Goal: Check status: Check status

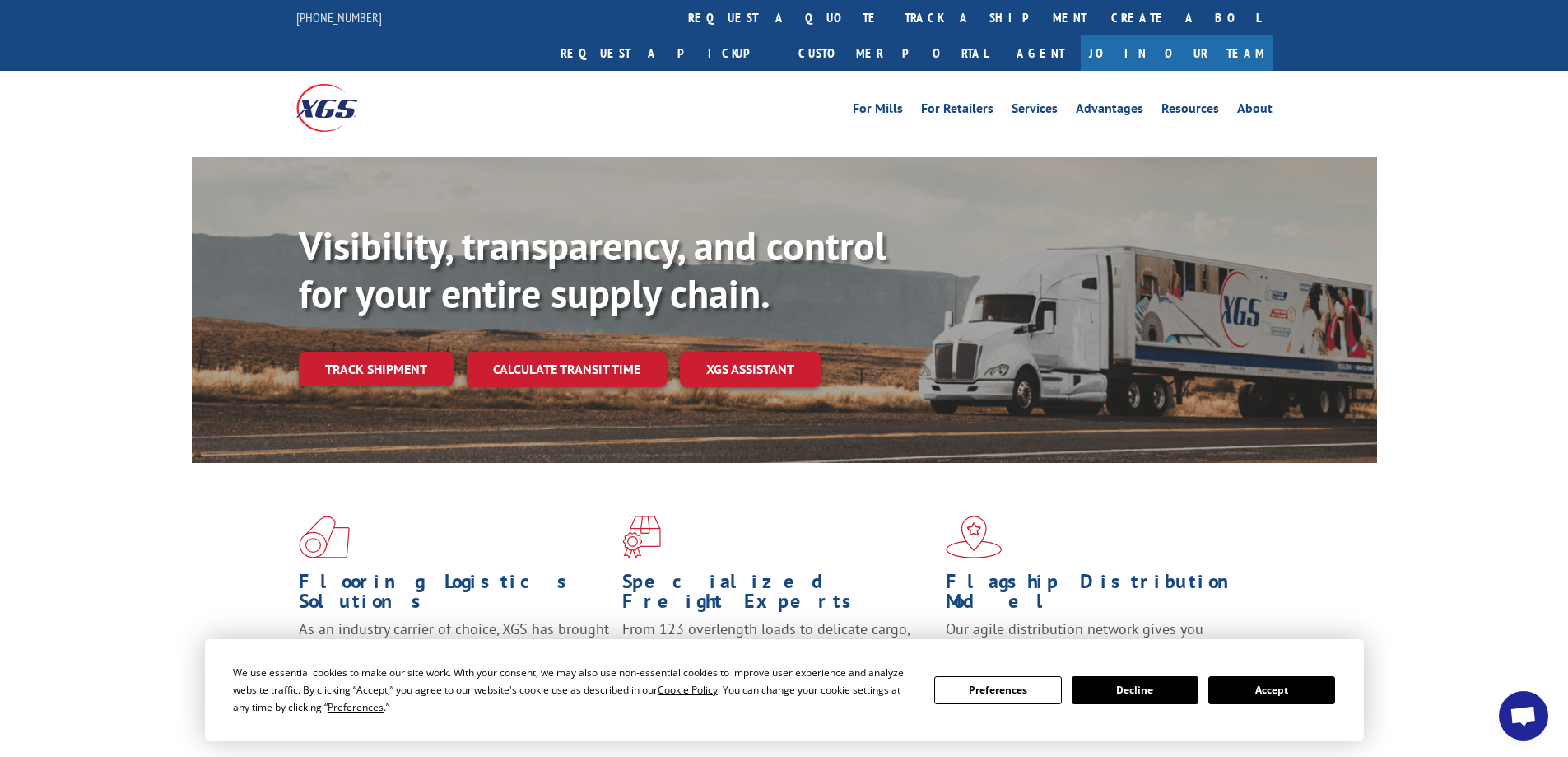
scroll to position [164, 0]
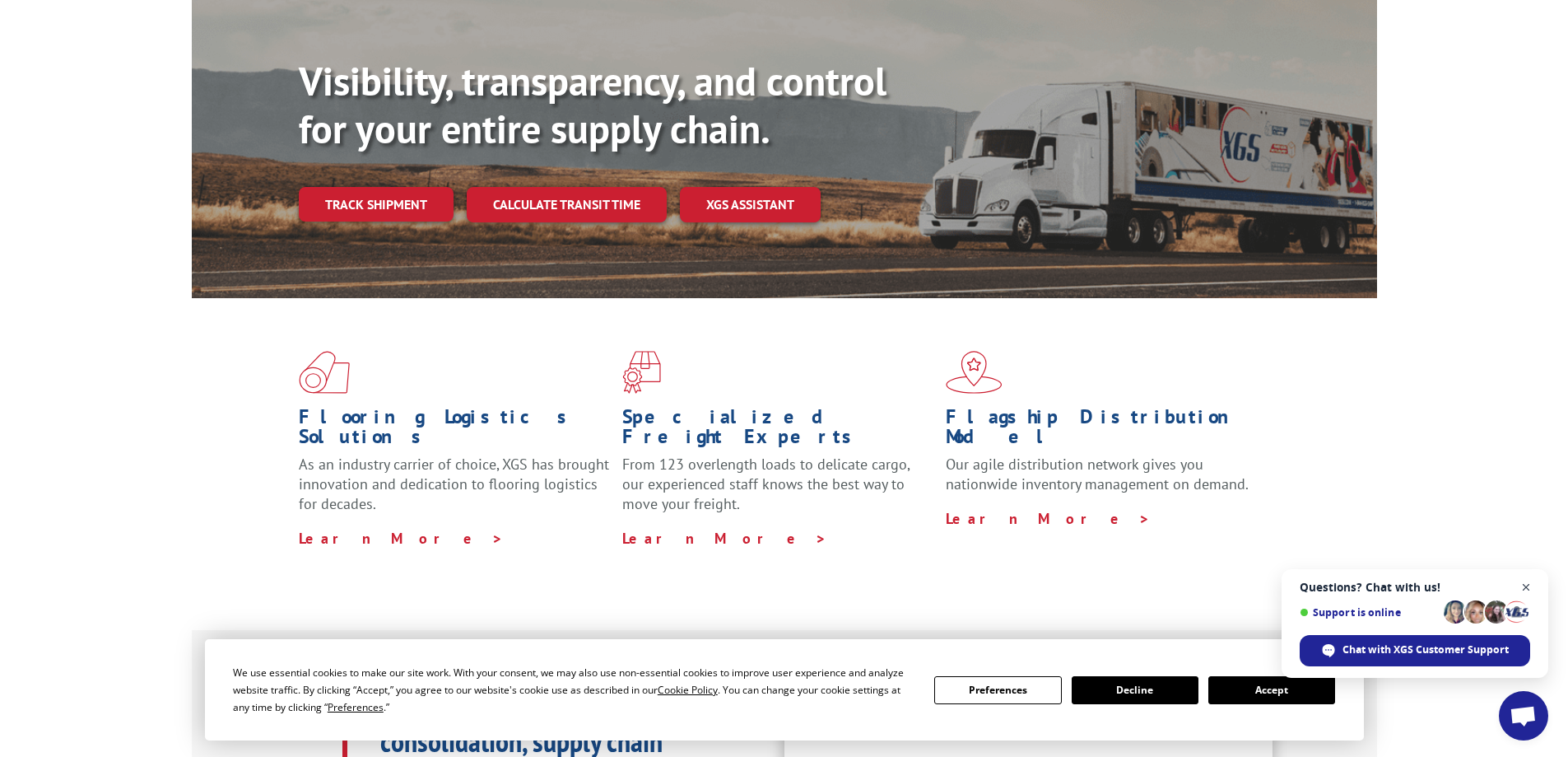
click at [1523, 591] on span "Close chat" at bounding box center [1527, 587] width 21 height 21
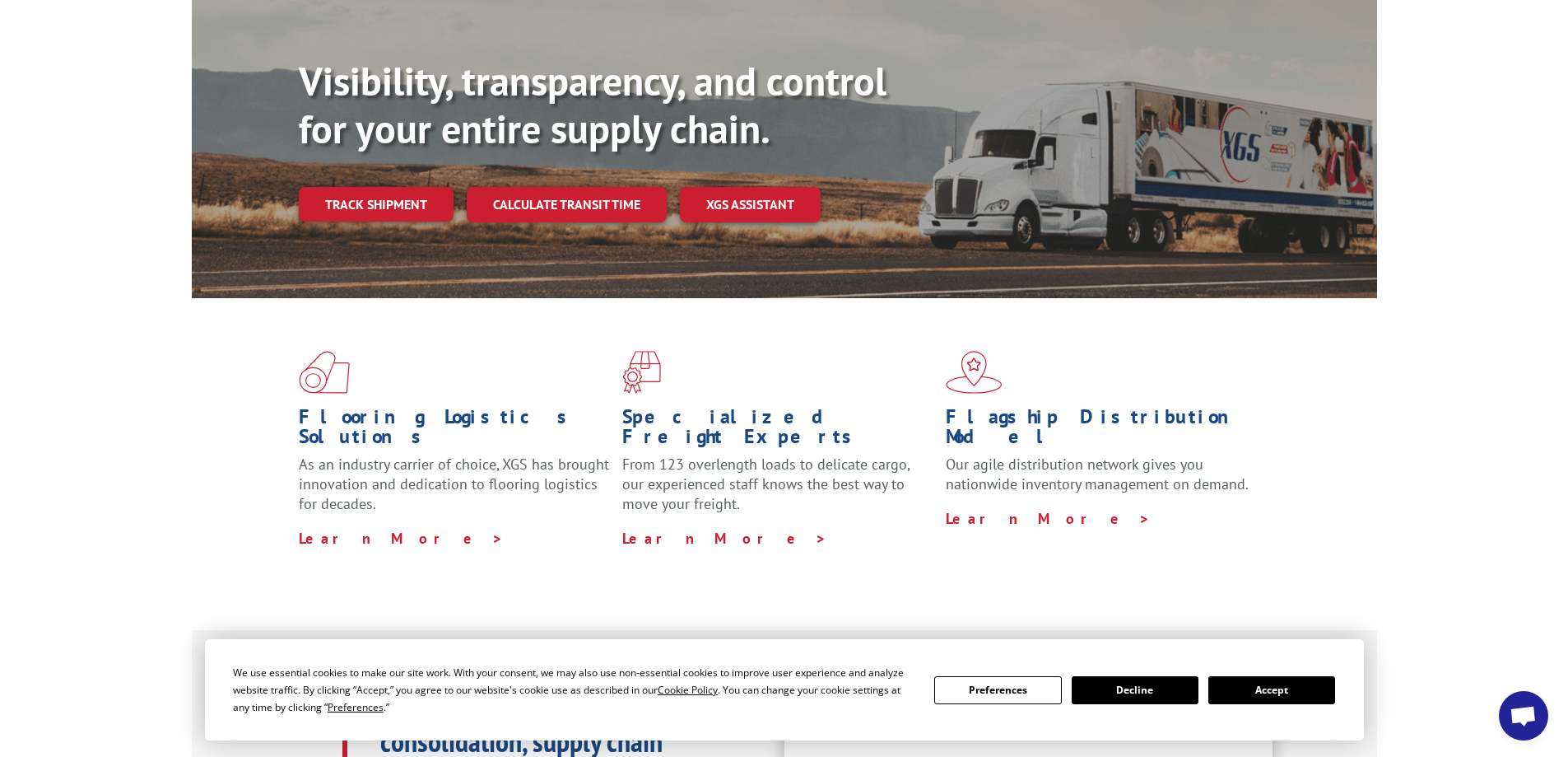
click at [1283, 682] on button "Accept" at bounding box center [1271, 689] width 127 height 28
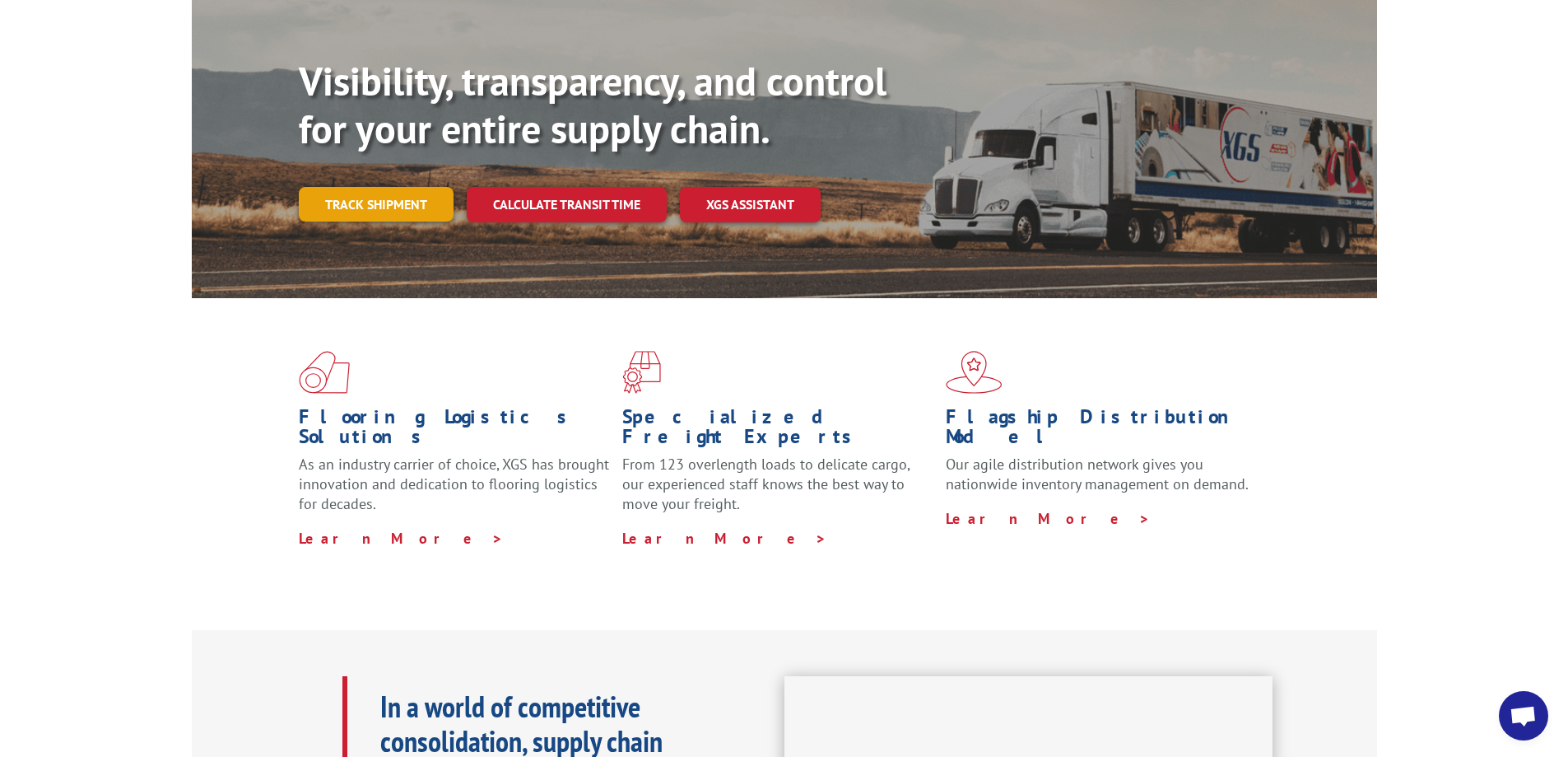
click at [353, 187] on link "Track shipment" at bounding box center [375, 205] width 154 height 35
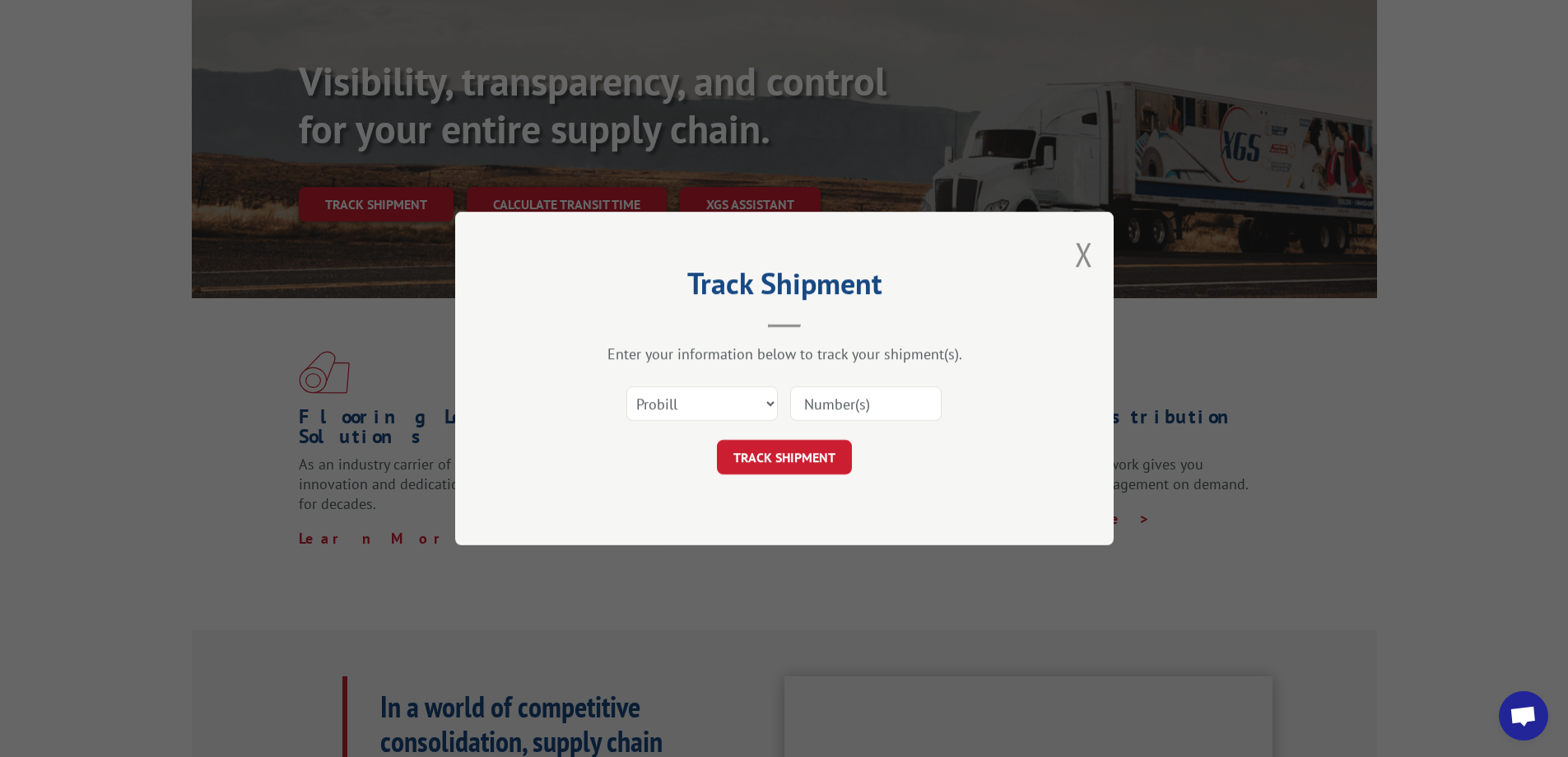
click at [867, 397] on input at bounding box center [866, 404] width 152 height 35
click at [770, 394] on select "Select category... Probill BOL PO" at bounding box center [702, 404] width 152 height 35
click at [829, 398] on input at bounding box center [866, 404] width 152 height 35
type input "17409313"
click at [799, 448] on button "TRACK SHIPMENT" at bounding box center [784, 457] width 135 height 35
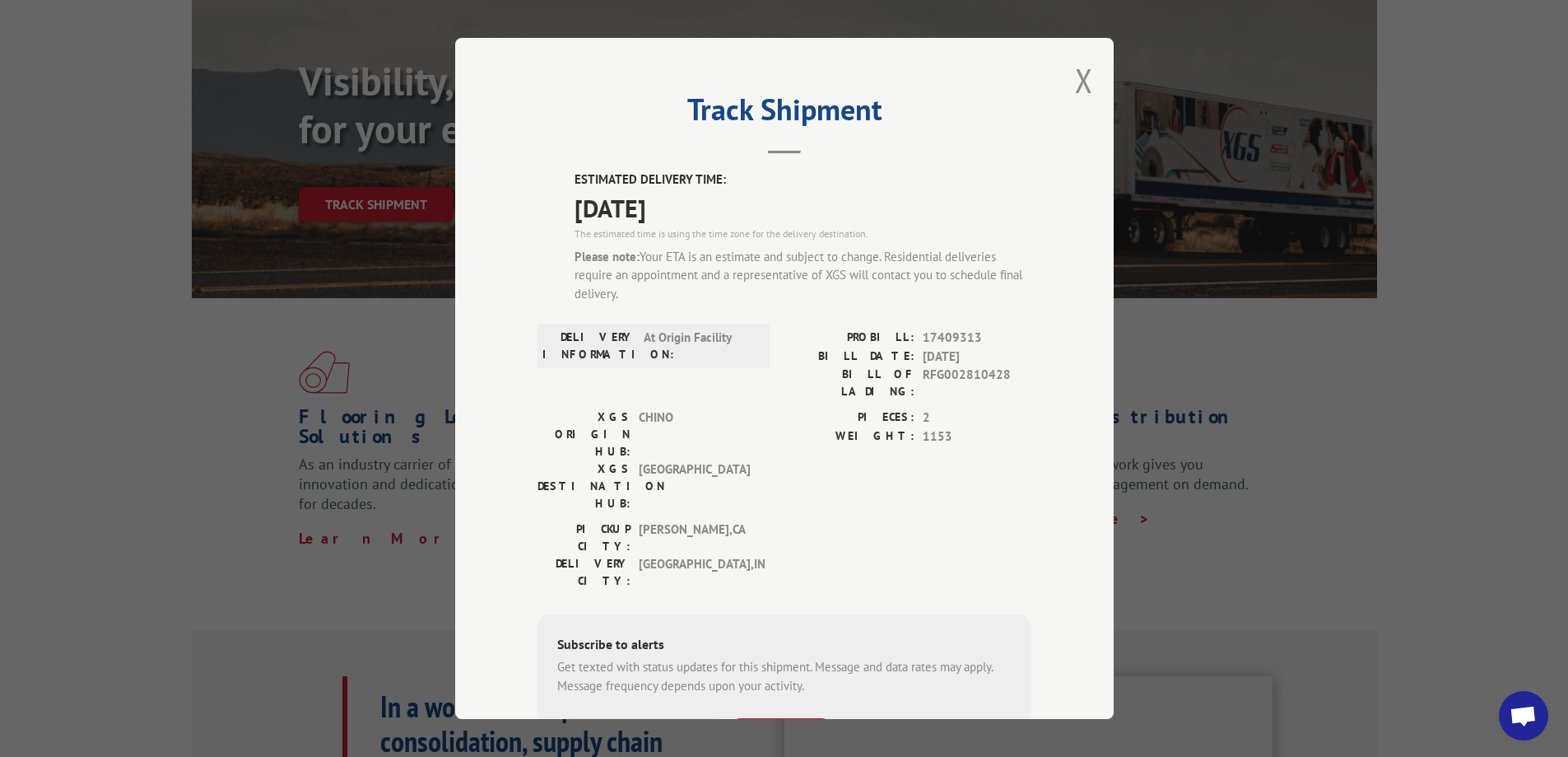
scroll to position [0, 0]
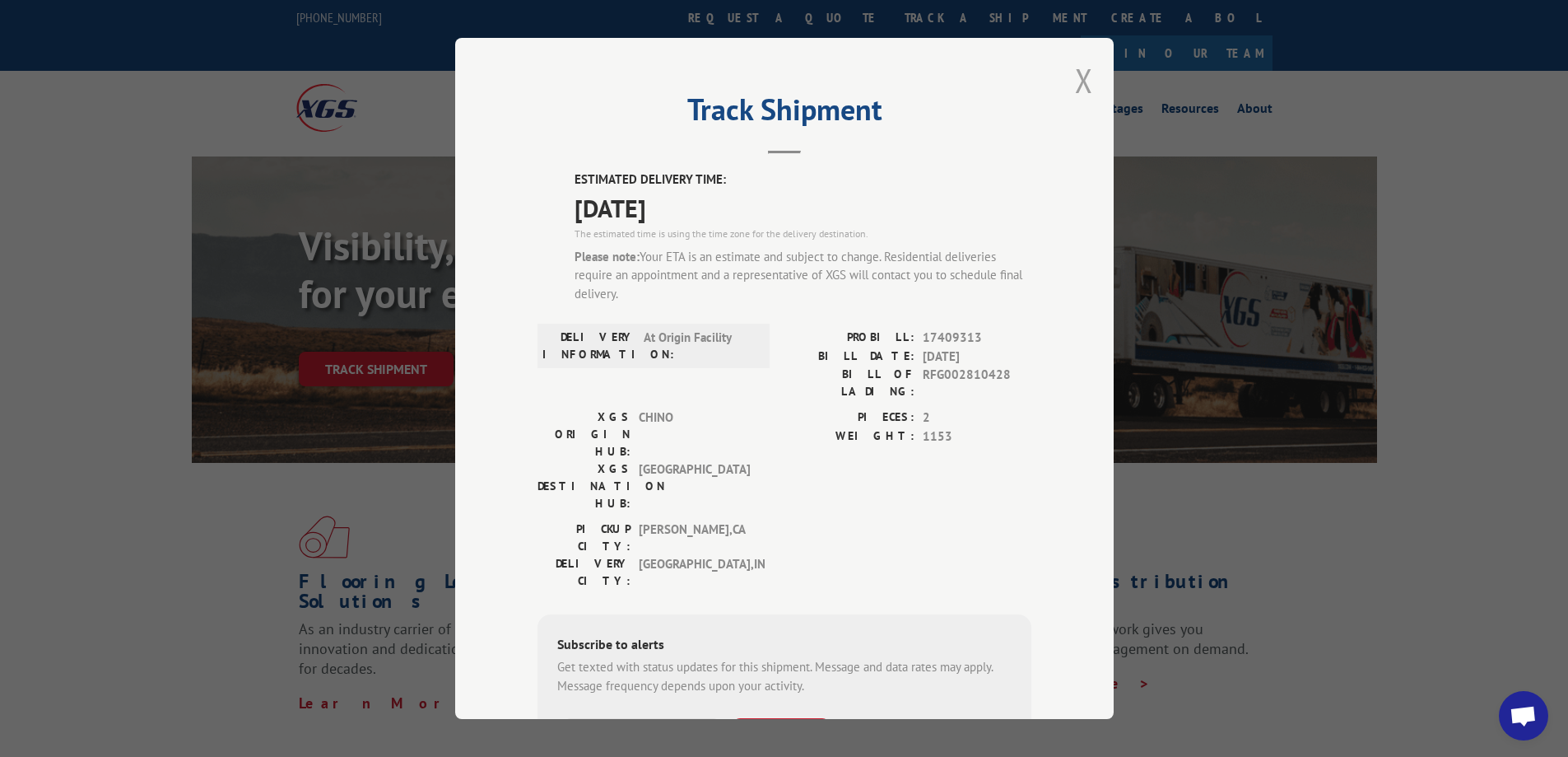
click at [1077, 85] on button "Close modal" at bounding box center [1084, 80] width 18 height 44
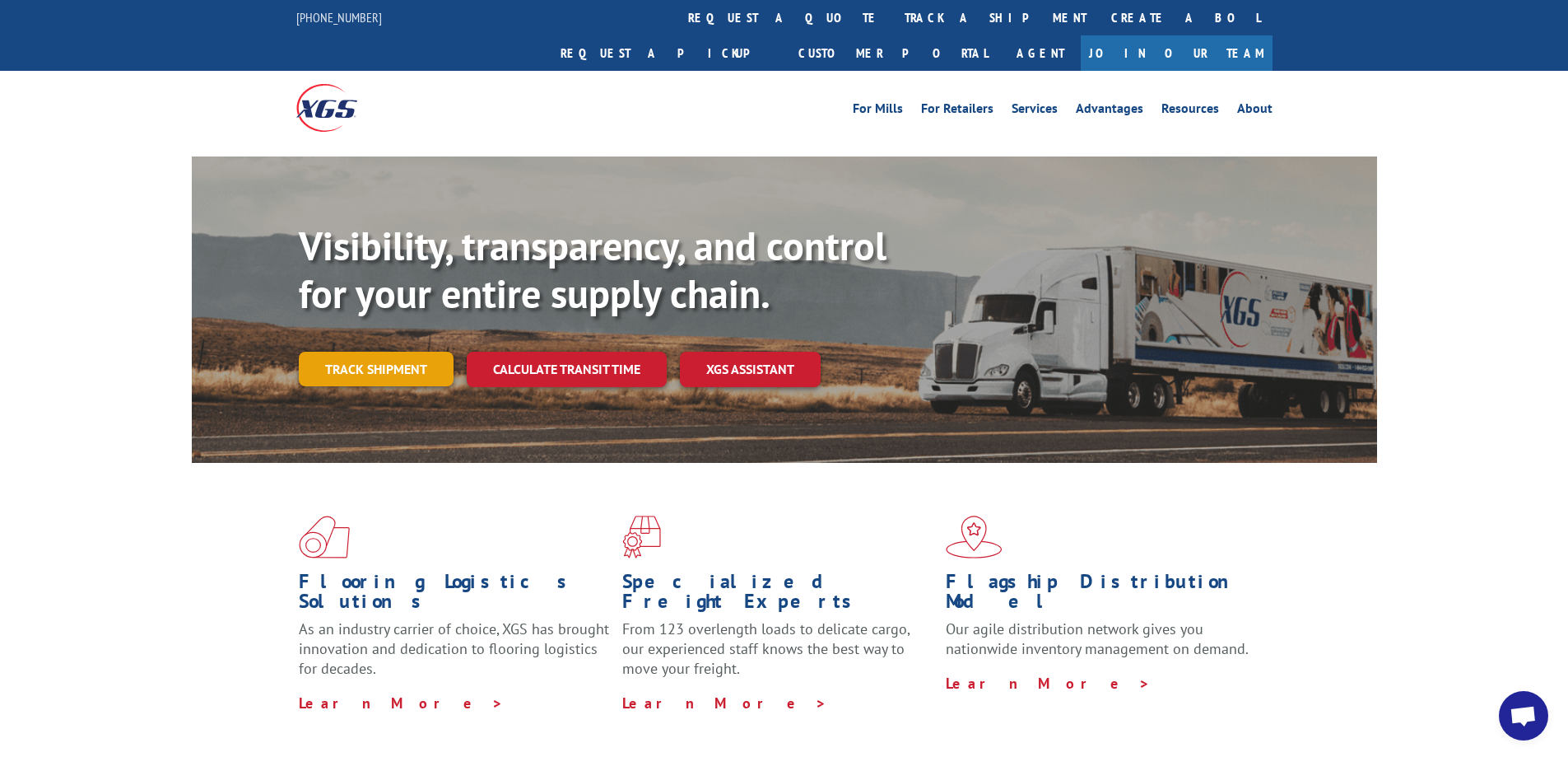
click at [382, 352] on link "Track shipment" at bounding box center [375, 369] width 154 height 35
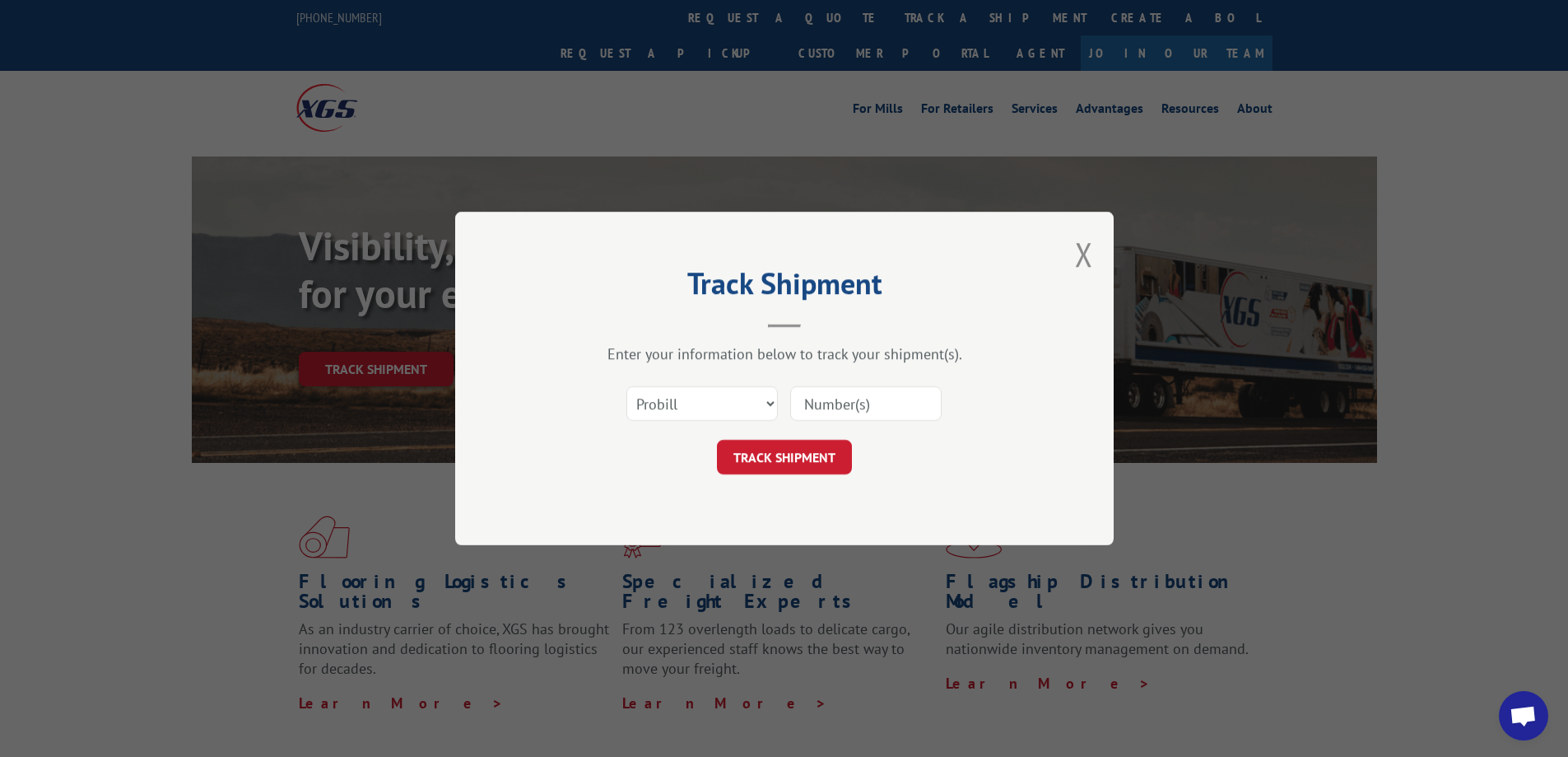
click at [842, 398] on input at bounding box center [866, 404] width 152 height 35
type input "17409313"
click at [795, 453] on button "TRACK SHIPMENT" at bounding box center [784, 457] width 135 height 35
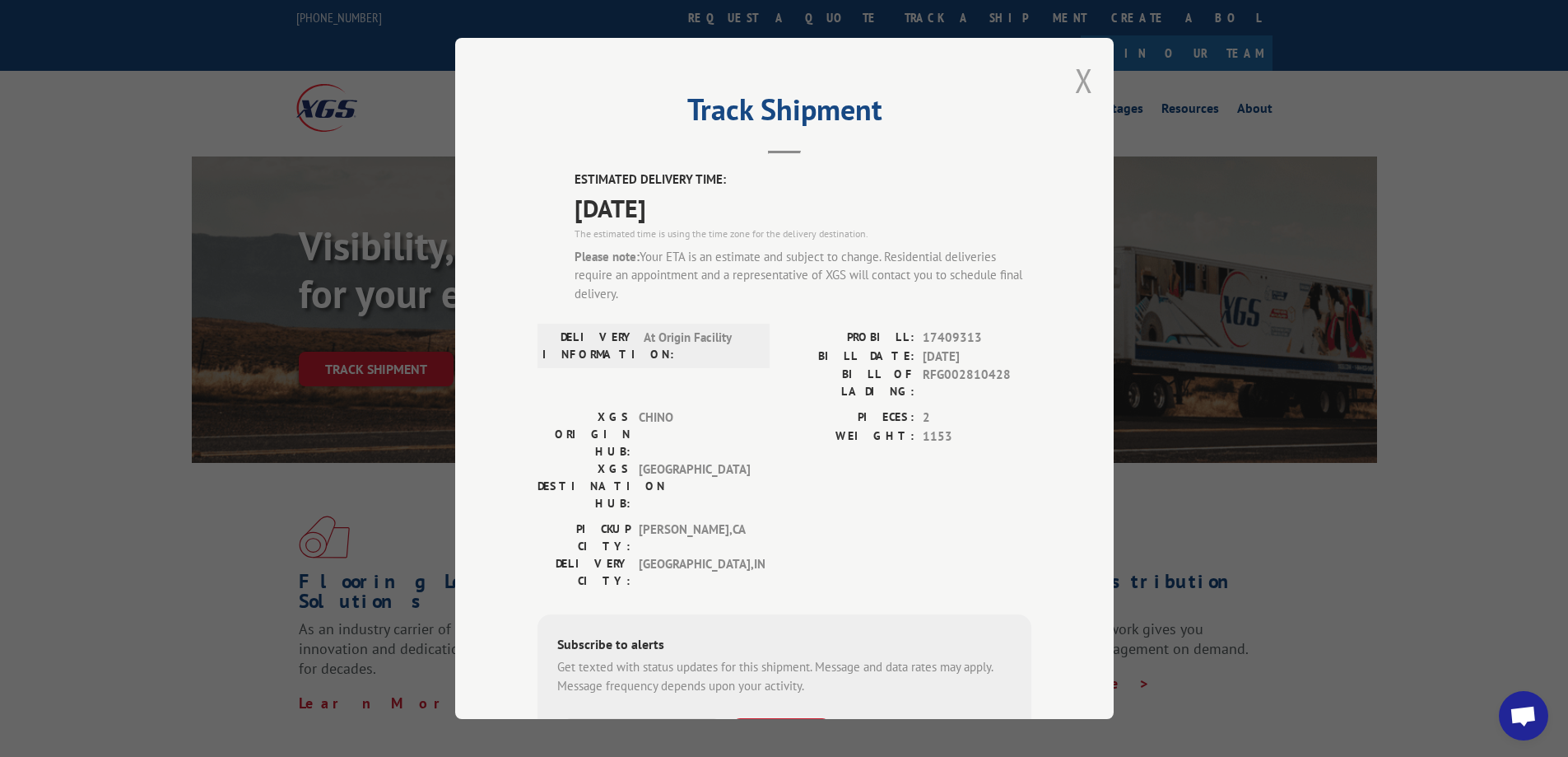
click at [1079, 79] on button "Close modal" at bounding box center [1084, 80] width 18 height 44
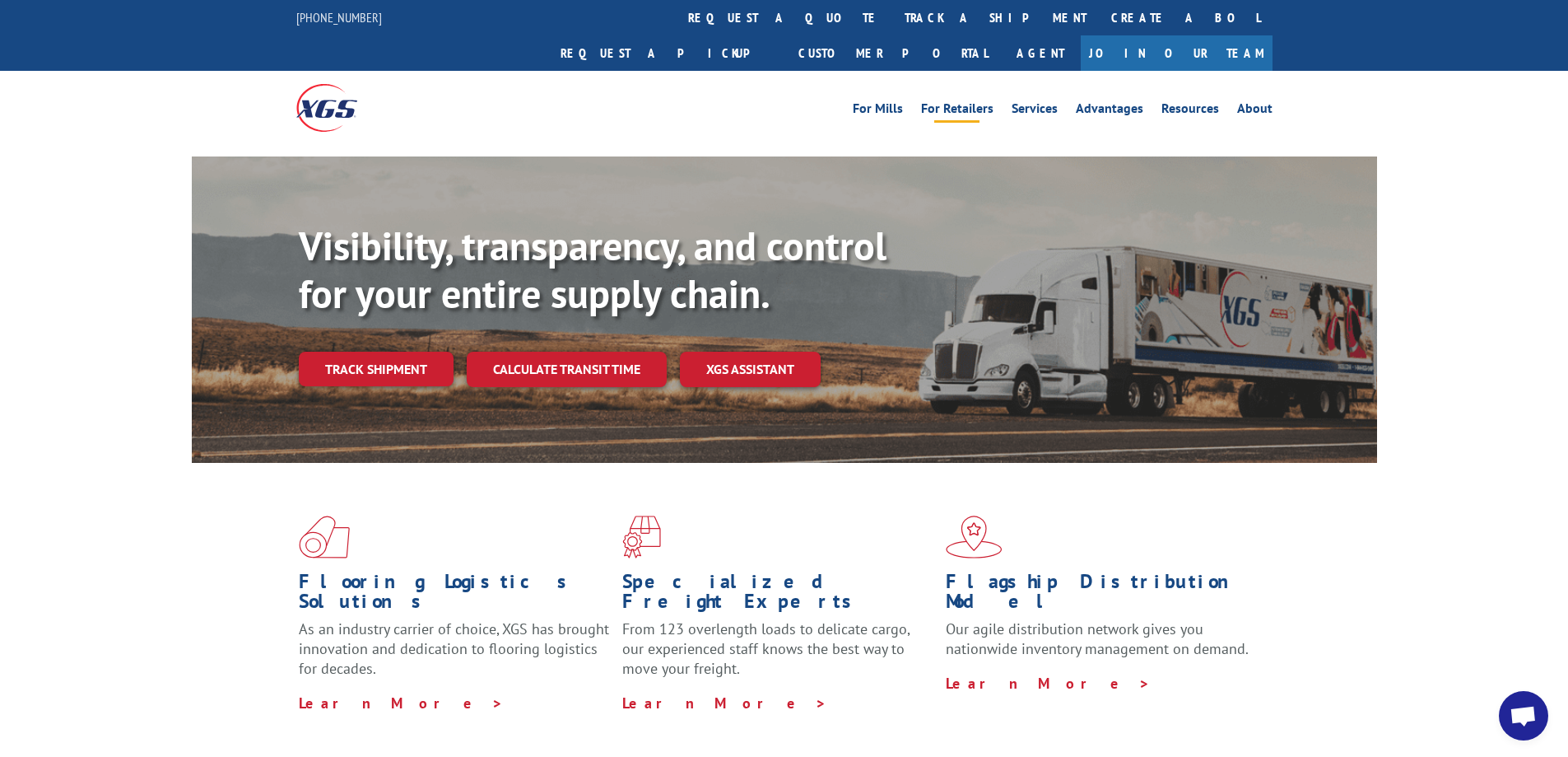
click at [973, 102] on link "For Retailers" at bounding box center [957, 111] width 72 height 18
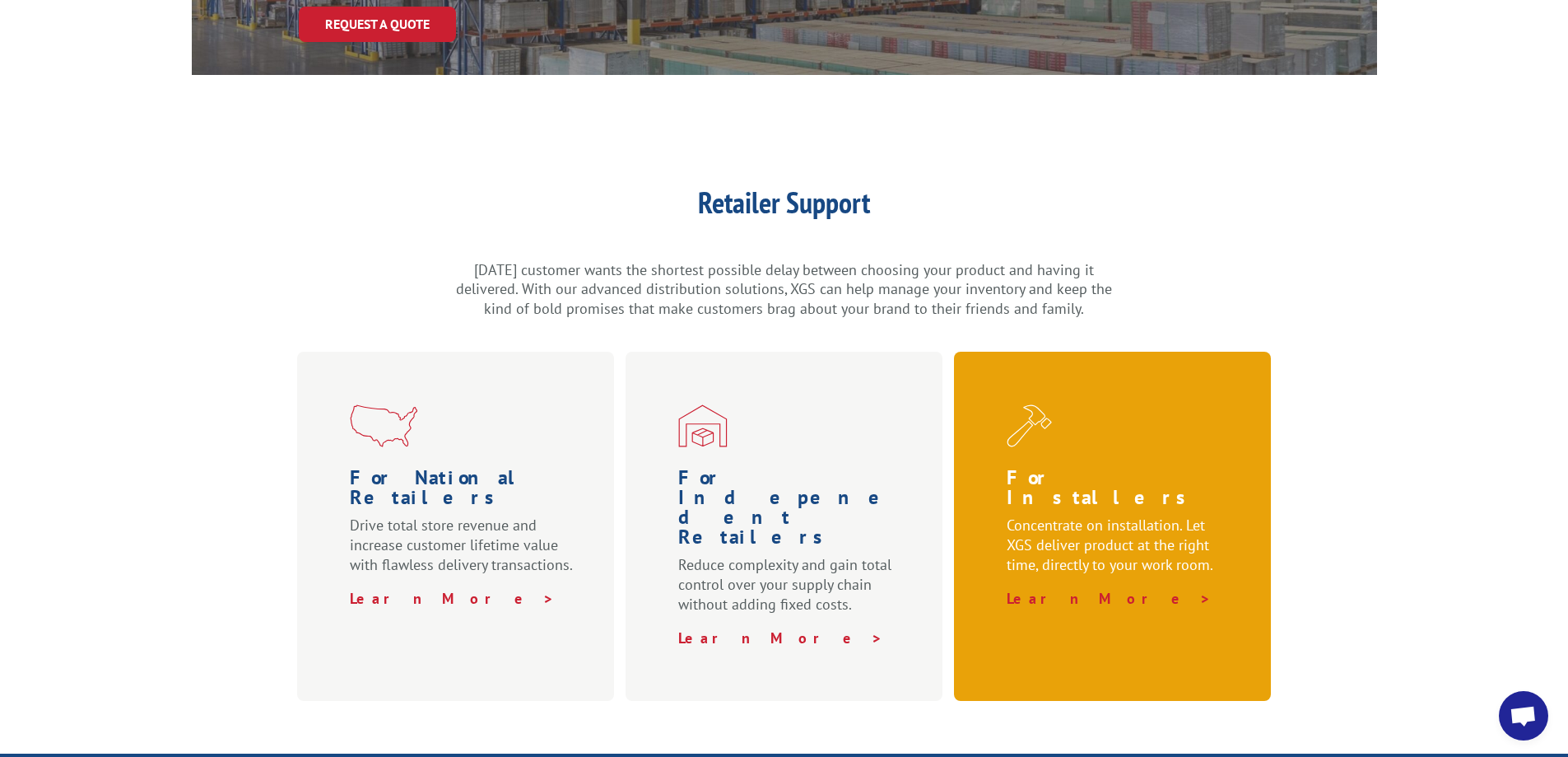
scroll to position [412, 0]
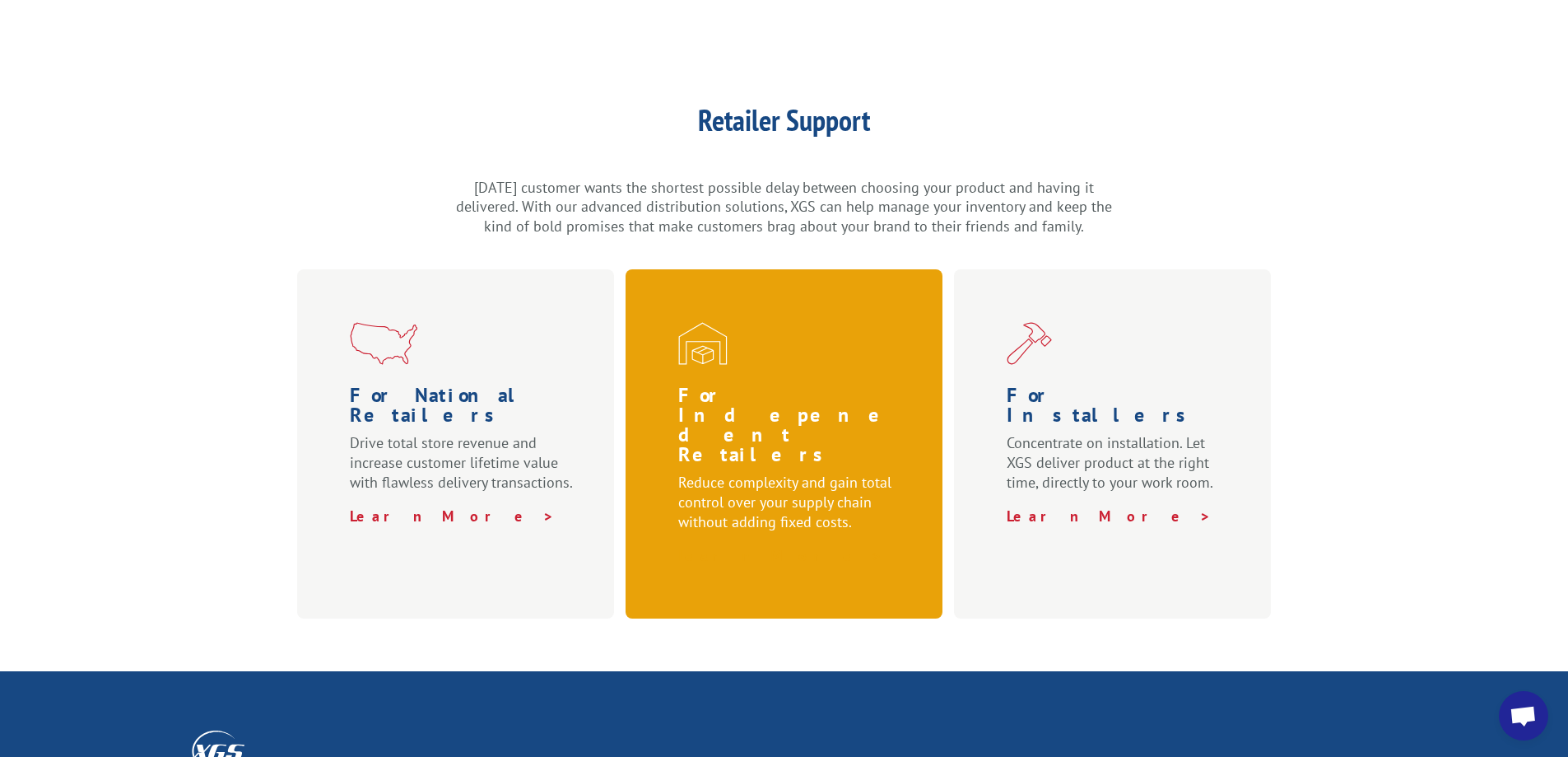
click at [706, 546] on link "Learn More >" at bounding box center [781, 555] width 205 height 19
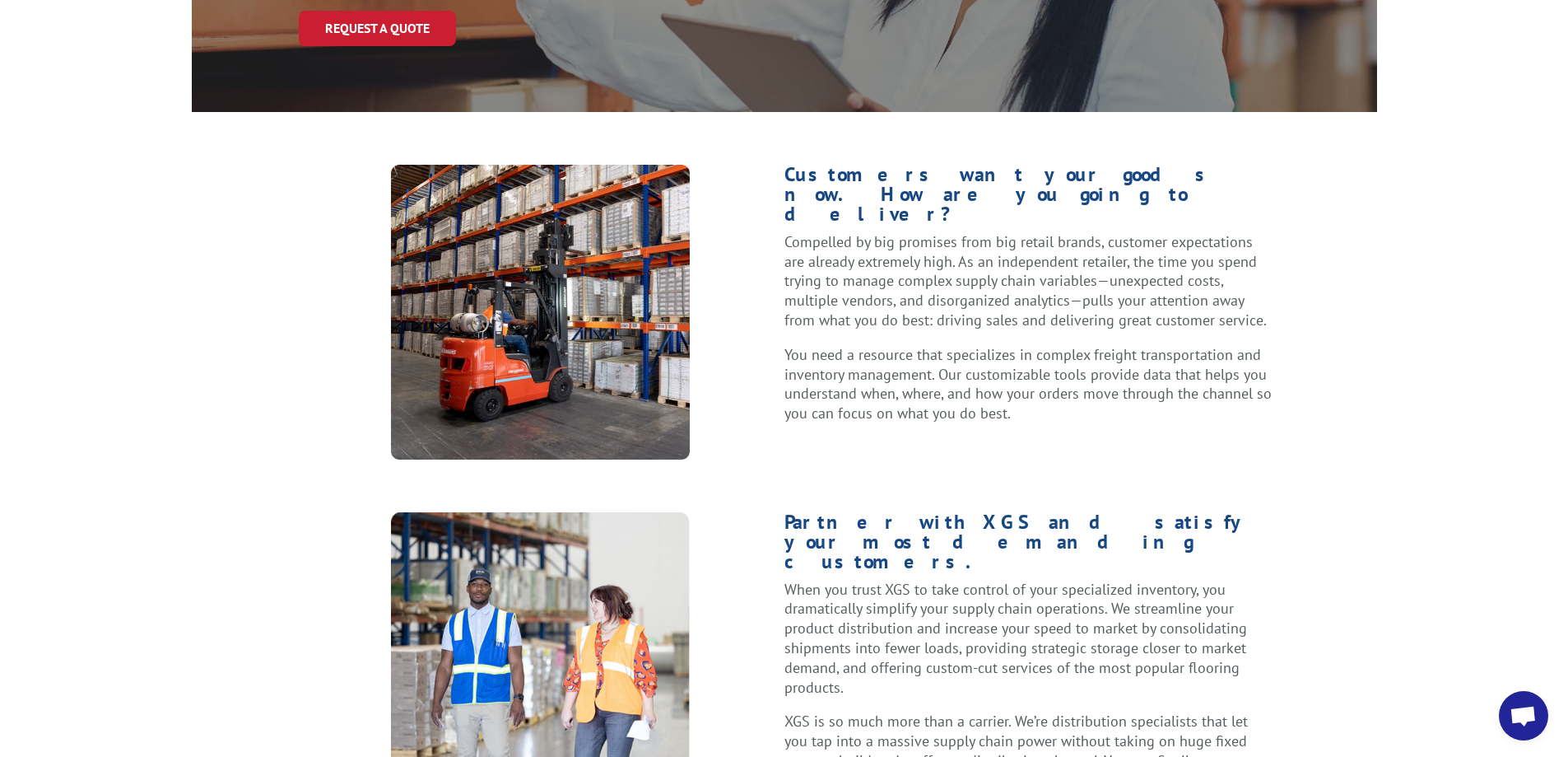
scroll to position [165, 0]
